Goal: Find specific page/section: Find specific page/section

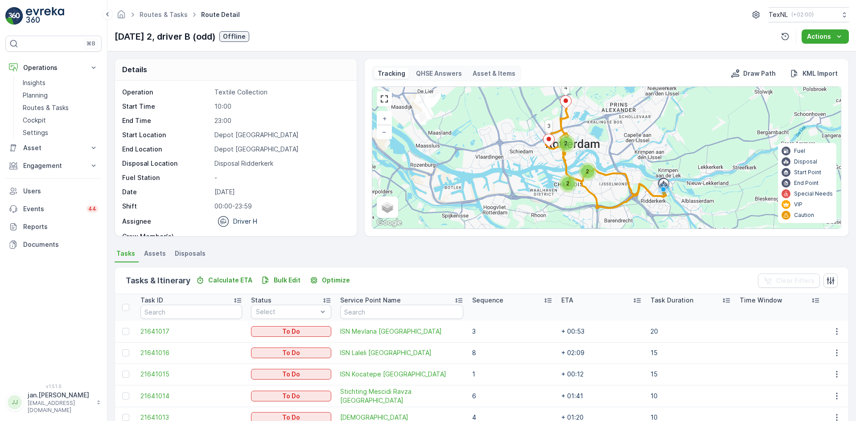
scroll to position [109, 0]
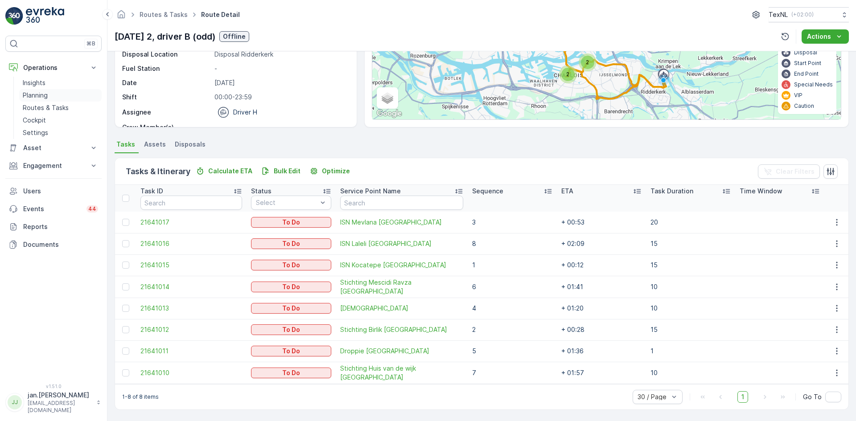
click at [44, 94] on p "Planning" at bounding box center [35, 95] width 25 height 9
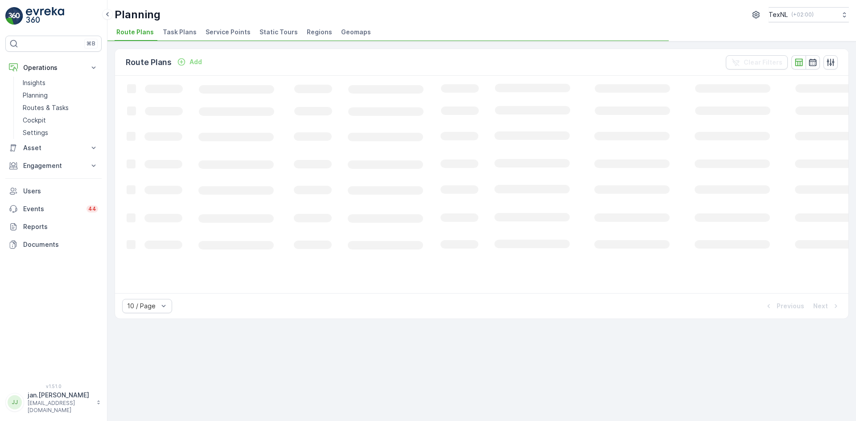
click at [219, 29] on span "Service Points" at bounding box center [227, 32] width 45 height 9
click at [409, 92] on rect at bounding box center [543, 184] width 856 height 216
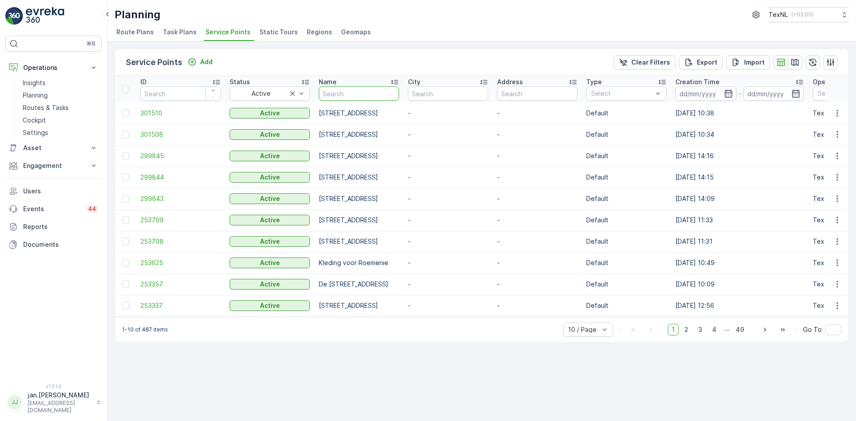
click at [385, 94] on input "text" at bounding box center [359, 93] width 80 height 14
type input "winter"
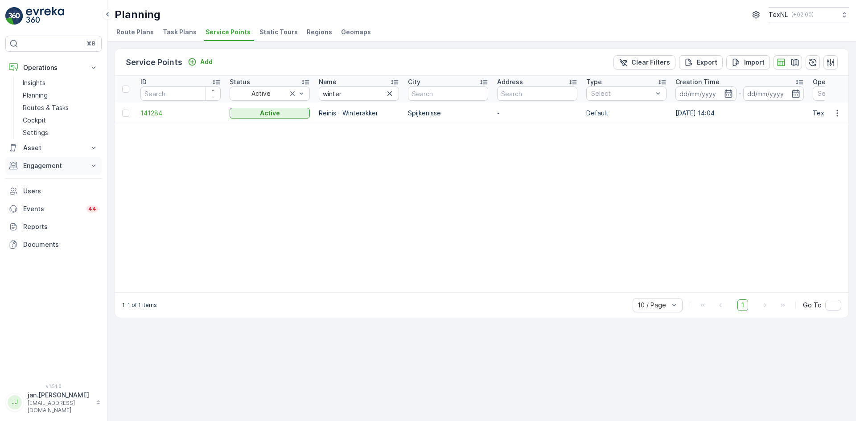
click at [48, 171] on button "Engagement" at bounding box center [53, 166] width 96 height 18
click at [40, 180] on p "Insights" at bounding box center [34, 181] width 23 height 9
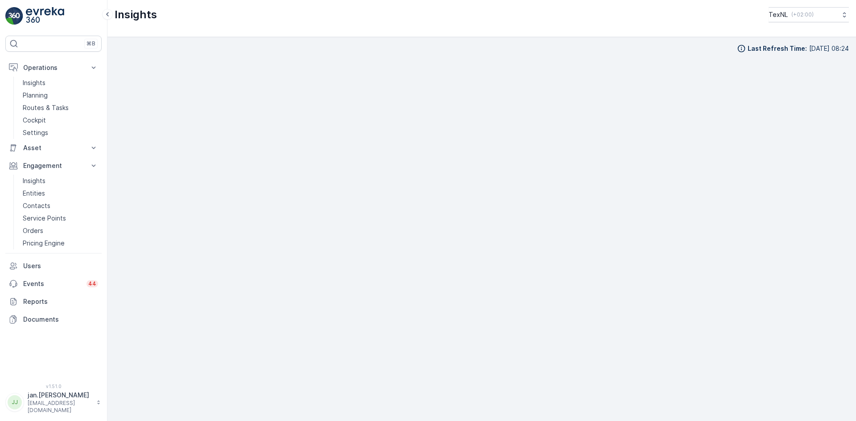
scroll to position [9, 0]
click at [28, 98] on p "Planning" at bounding box center [35, 95] width 25 height 9
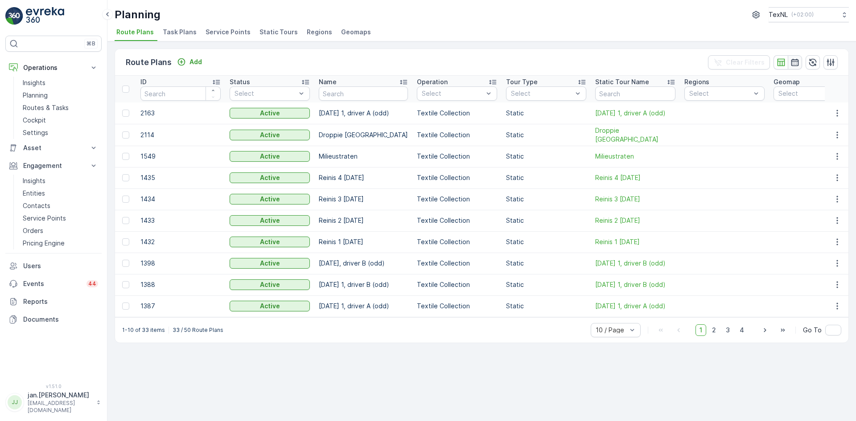
click at [793, 66] on icon "button" at bounding box center [794, 62] width 9 height 9
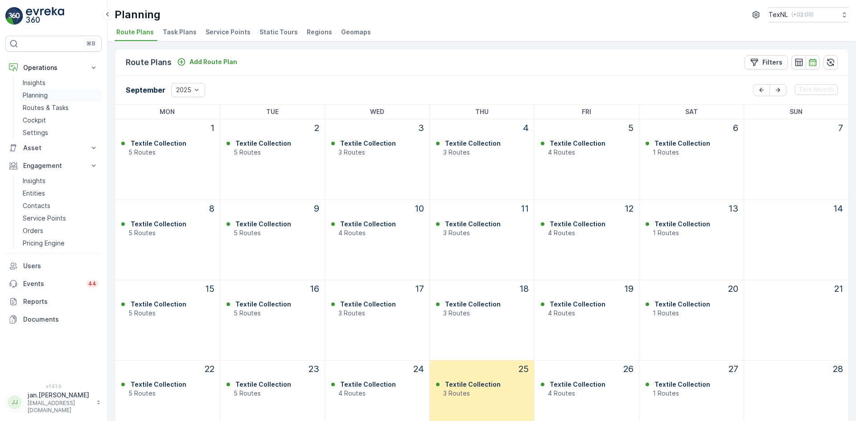
click at [36, 90] on link "Planning" at bounding box center [60, 95] width 82 height 12
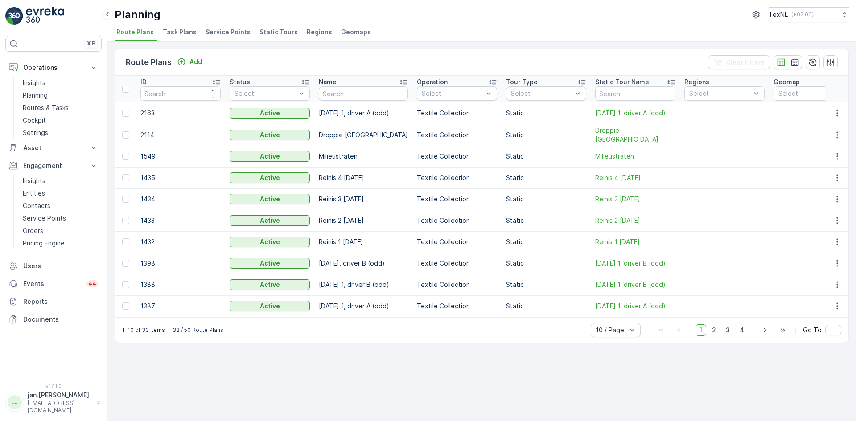
click at [218, 29] on span "Service Points" at bounding box center [227, 32] width 45 height 9
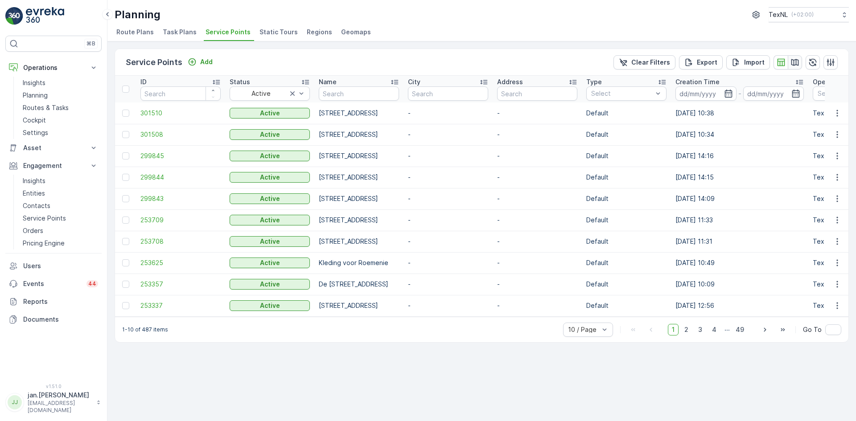
click at [792, 62] on icon "button" at bounding box center [794, 62] width 9 height 9
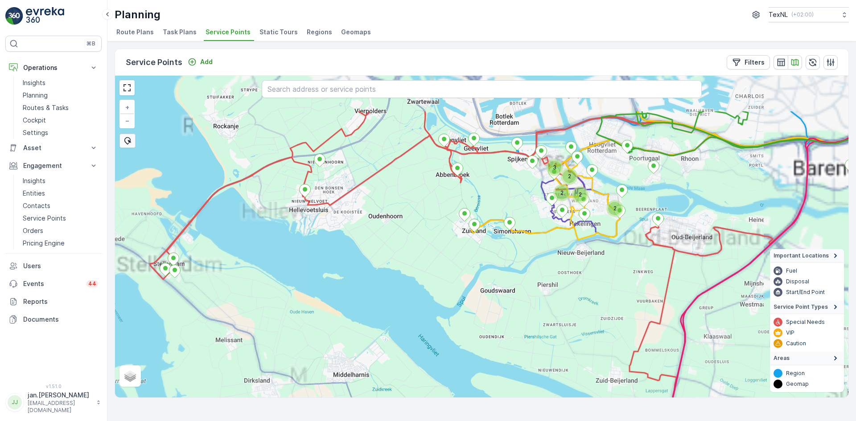
drag, startPoint x: 432, startPoint y: 189, endPoint x: 445, endPoint y: 245, distance: 57.3
click at [446, 245] on div "2 2 2 3 2 + − Satellite Roadmap Terrain Hybrid Leaflet Important Locations Fuel…" at bounding box center [481, 237] width 733 height 322
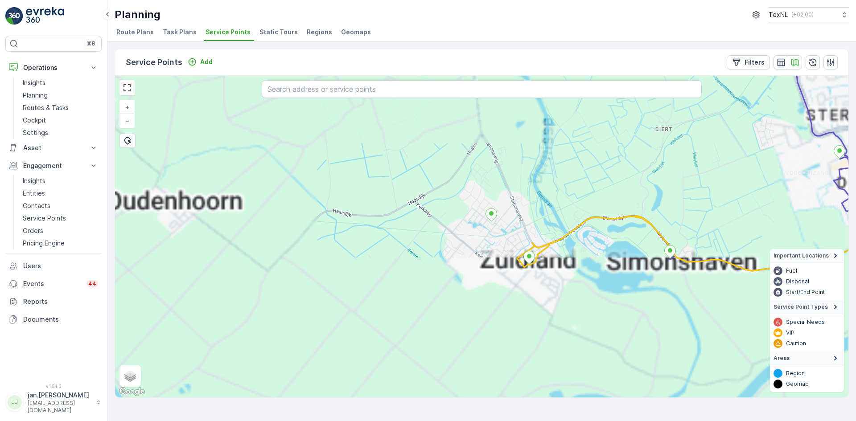
drag, startPoint x: 474, startPoint y: 253, endPoint x: 460, endPoint y: 241, distance: 18.3
click at [460, 241] on div "+ − Satellite Roadmap Terrain Hybrid Leaflet Keyboard shortcuts Map Data Map da…" at bounding box center [481, 237] width 733 height 322
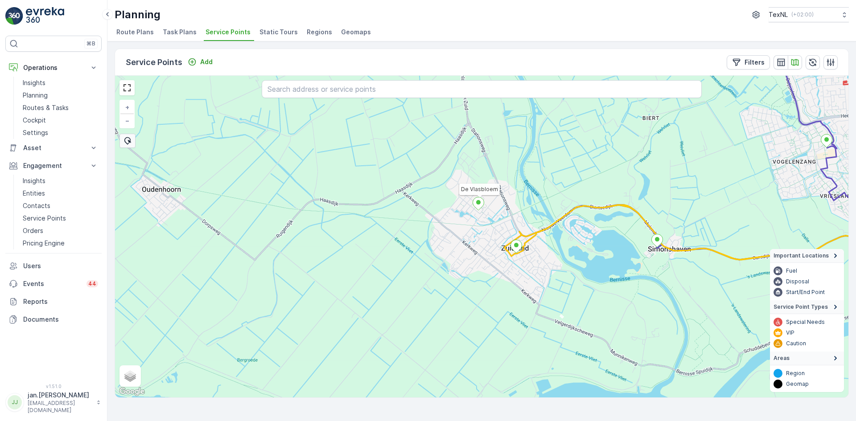
click at [477, 207] on icon at bounding box center [478, 203] width 11 height 13
